Goal: Task Accomplishment & Management: Use online tool/utility

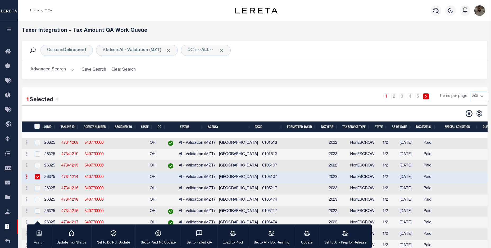
select select "200"
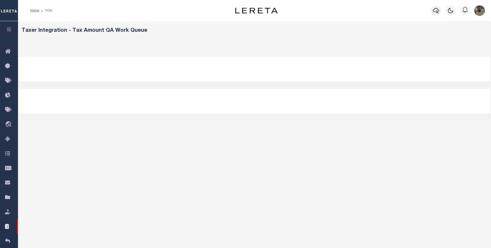
select select "200"
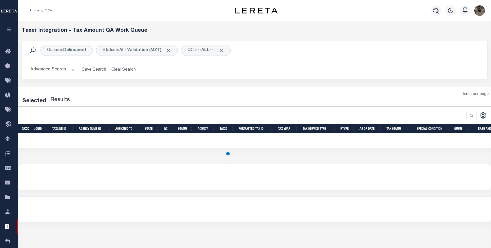
select select "200"
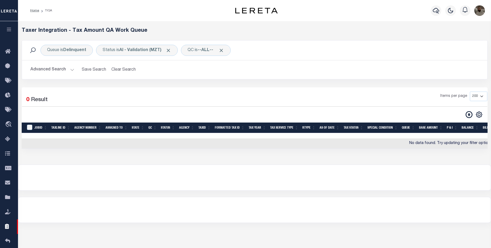
click at [64, 70] on button "Advanced Search" at bounding box center [52, 69] width 44 height 10
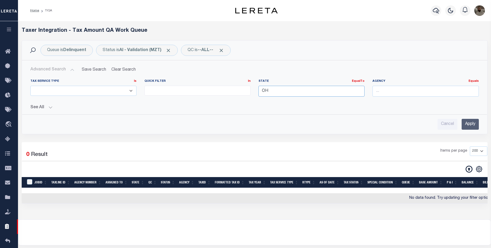
click at [275, 93] on input "OH" at bounding box center [311, 91] width 106 height 11
type input "O"
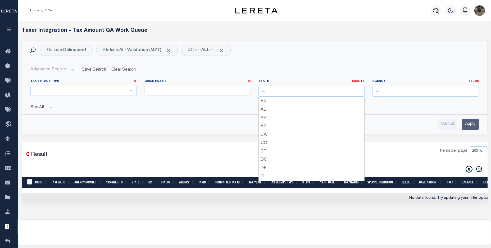
click at [418, 139] on div "Queue is Delinquent Status is AI - Validation (MZT) QC is --ALL-- Search Advanc…" at bounding box center [254, 91] width 473 height 102
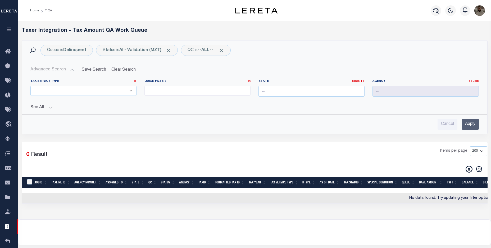
click at [472, 126] on input "Apply" at bounding box center [469, 124] width 17 height 11
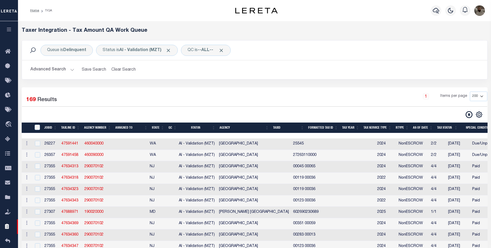
click at [55, 69] on button "Advanced Search" at bounding box center [52, 69] width 44 height 10
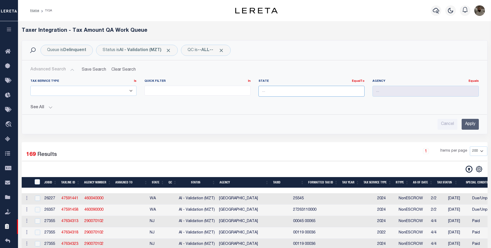
click at [332, 94] on input "text" at bounding box center [311, 91] width 106 height 11
click at [307, 101] on div "MD" at bounding box center [310, 101] width 105 height 8
type input "MD"
click at [470, 122] on input "Apply" at bounding box center [469, 124] width 17 height 11
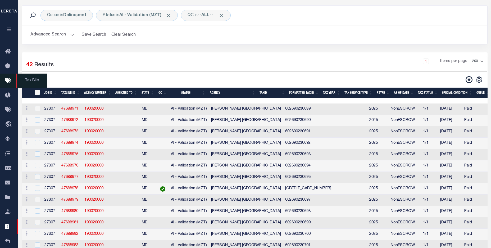
scroll to position [35, 0]
click at [37, 93] on input "TaxID" at bounding box center [37, 92] width 5 height 5
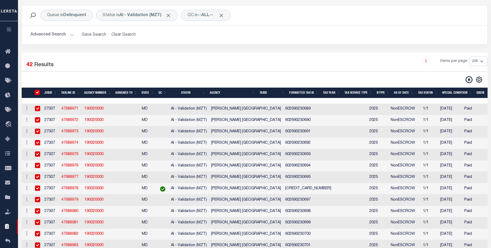
checkbox input "true"
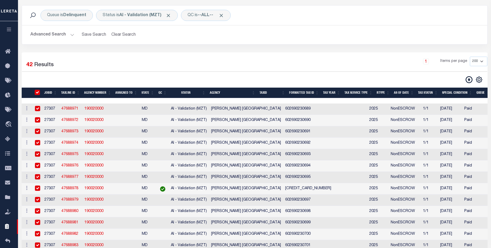
checkbox input "true"
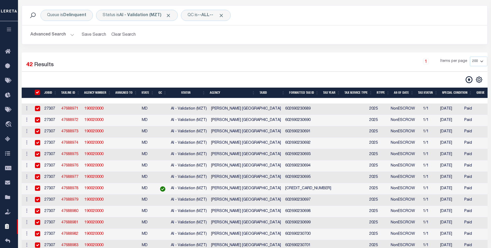
checkbox input "true"
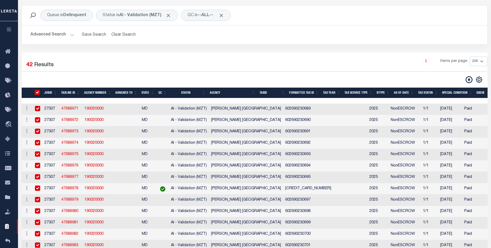
checkbox input "true"
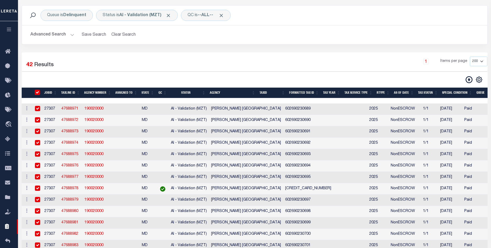
checkbox input "true"
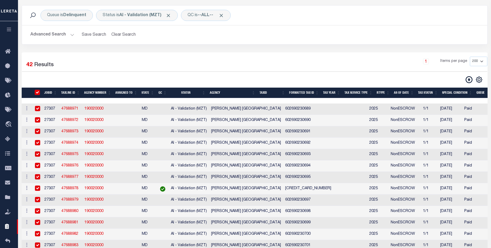
checkbox input "true"
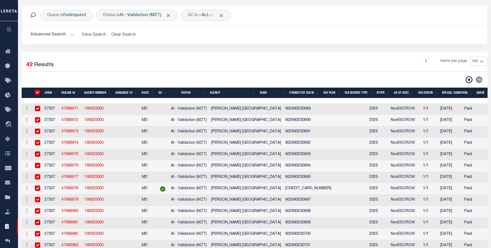
checkbox input "true"
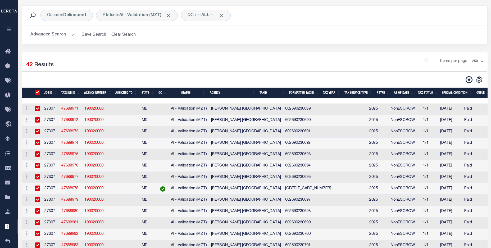
checkbox input "true"
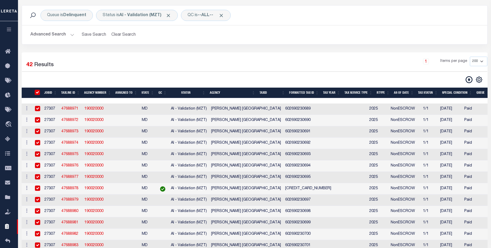
checkbox input "true"
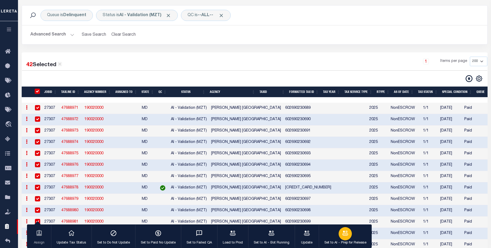
click at [345, 236] on icon "button" at bounding box center [344, 232] width 7 height 7
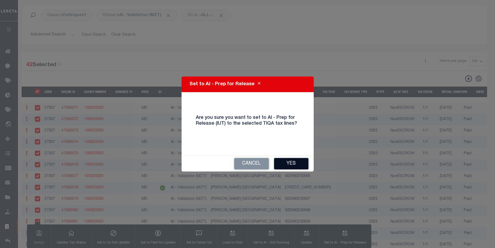
click at [296, 163] on button "Yes" at bounding box center [291, 163] width 34 height 11
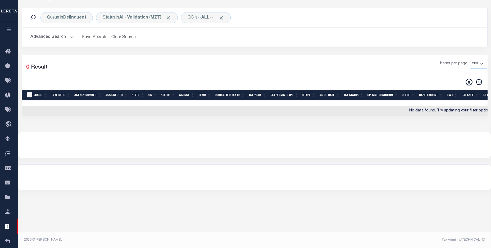
scroll to position [33, 0]
